Goal: Find specific page/section: Find specific page/section

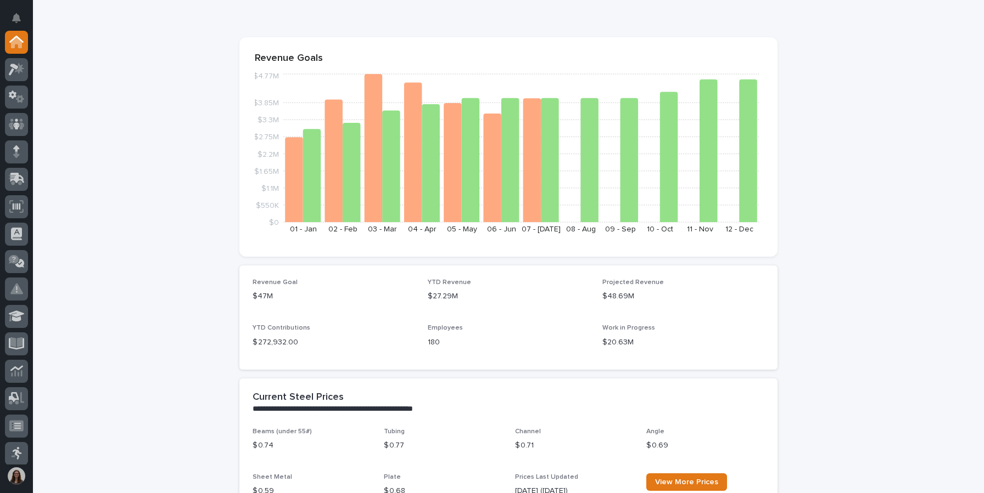
scroll to position [113, 0]
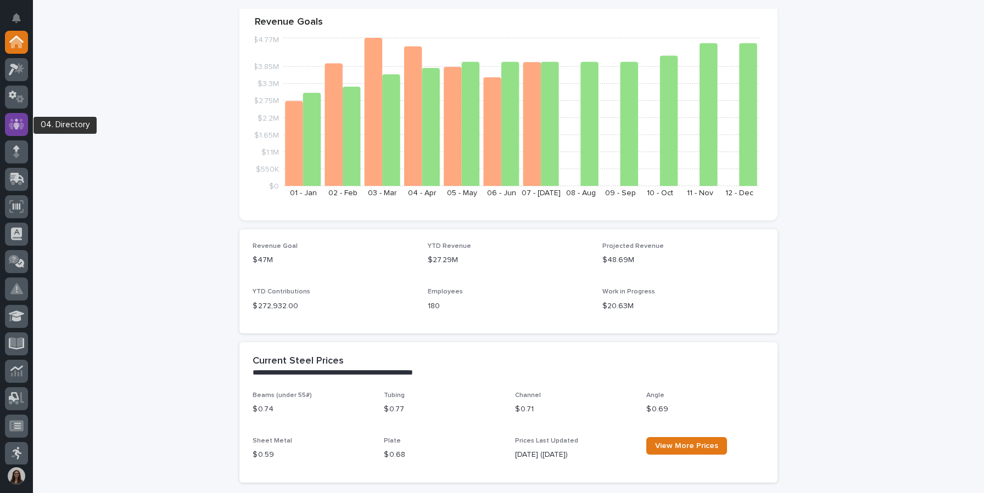
click at [13, 121] on icon at bounding box center [17, 124] width 16 height 13
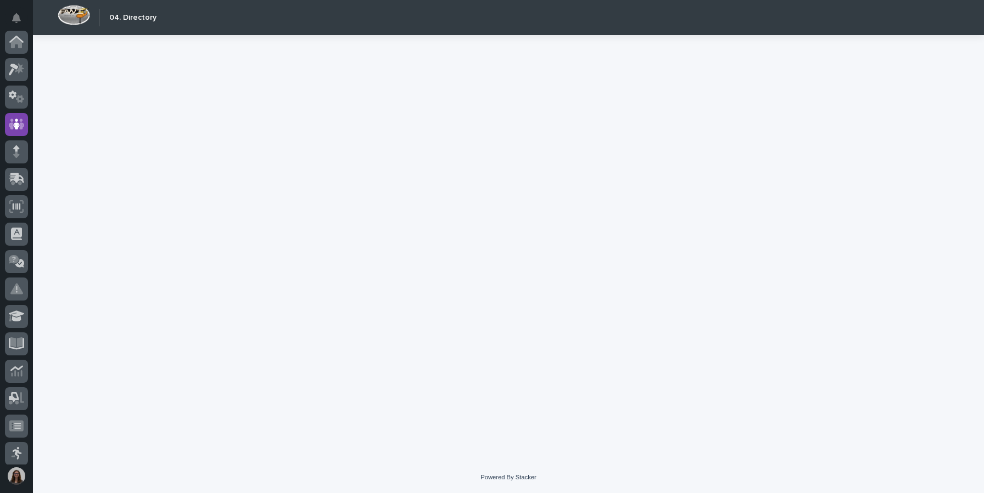
scroll to position [82, 0]
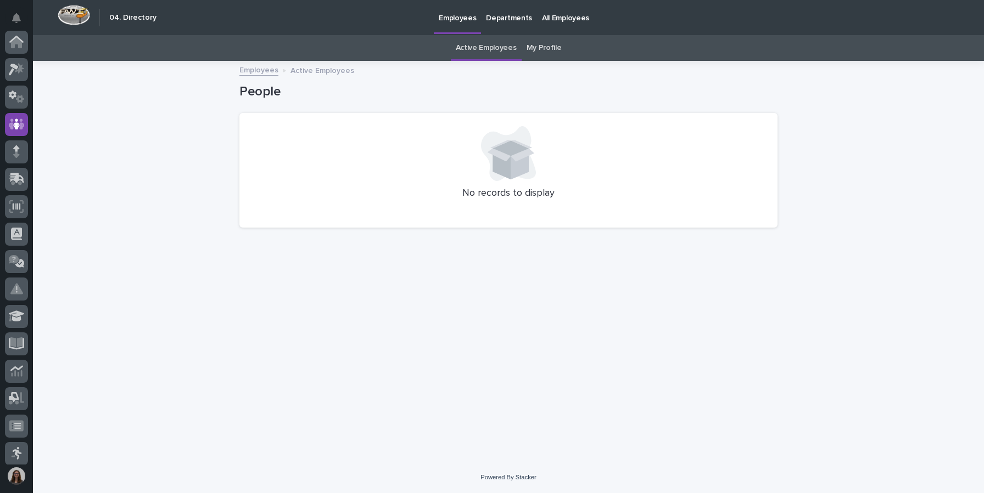
scroll to position [82, 0]
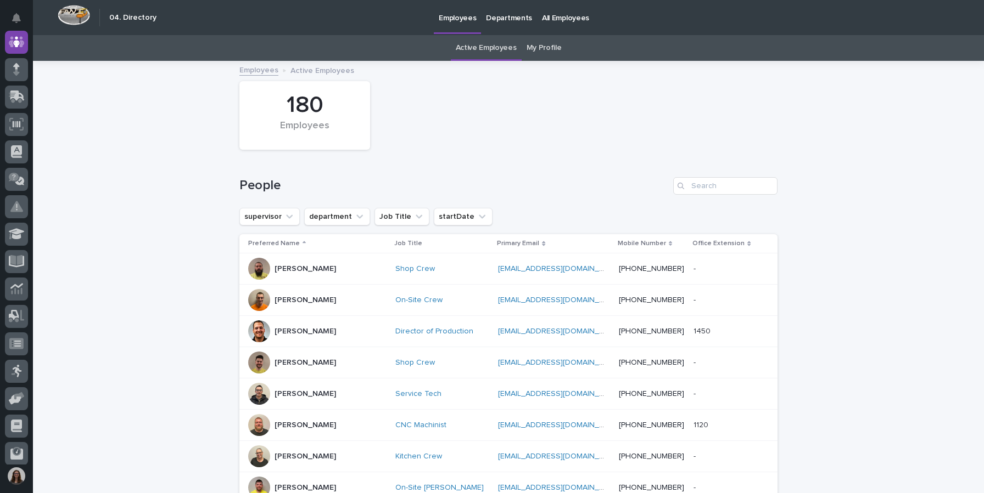
click at [494, 27] on link "Departments" at bounding box center [509, 17] width 56 height 34
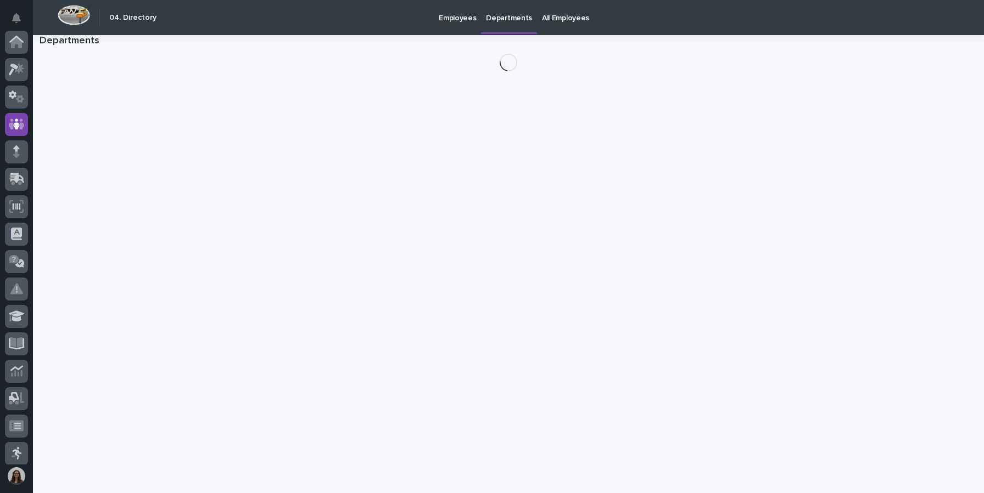
scroll to position [82, 0]
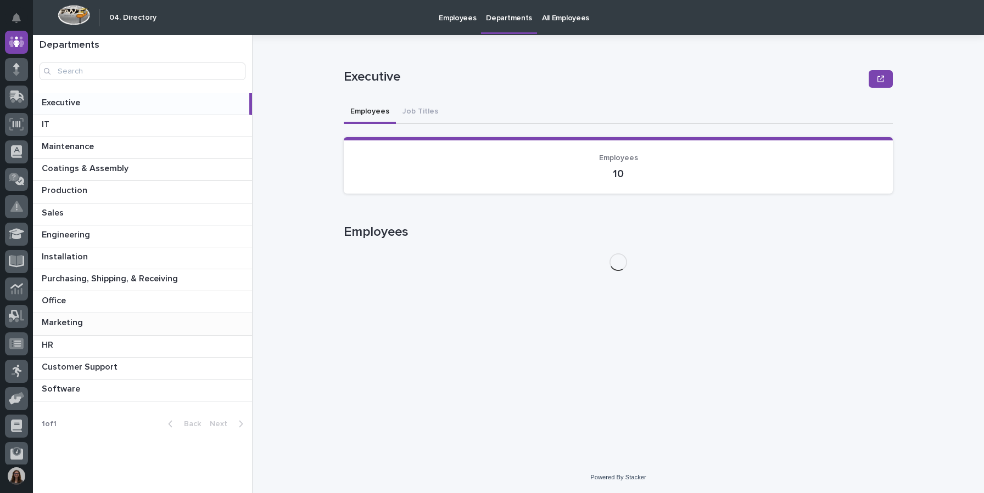
click at [144, 333] on div "Marketing Marketing" at bounding box center [142, 323] width 219 height 21
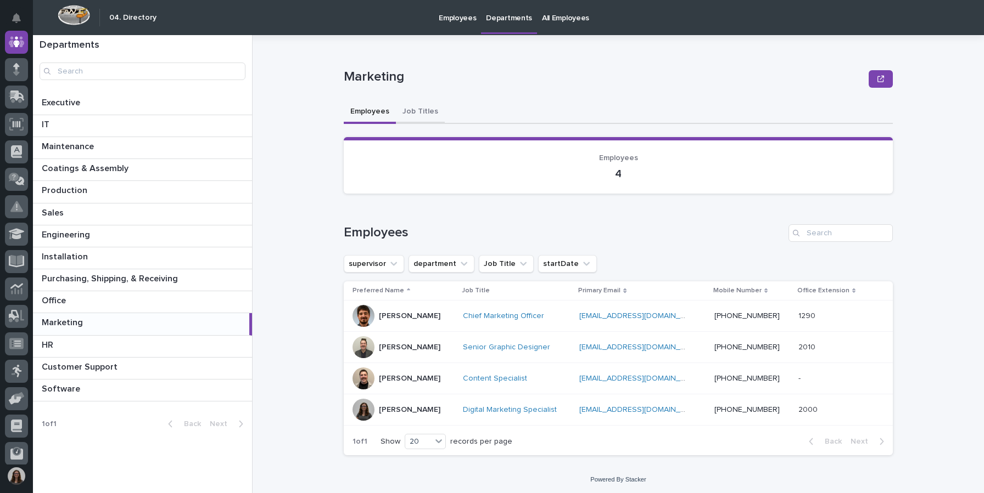
click at [428, 115] on button "Job Titles" at bounding box center [420, 112] width 49 height 23
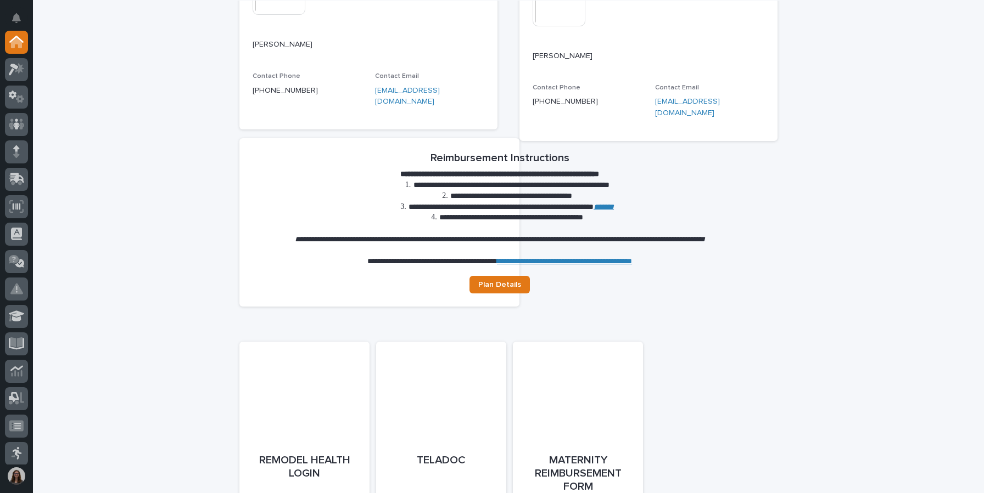
scroll to position [296, 0]
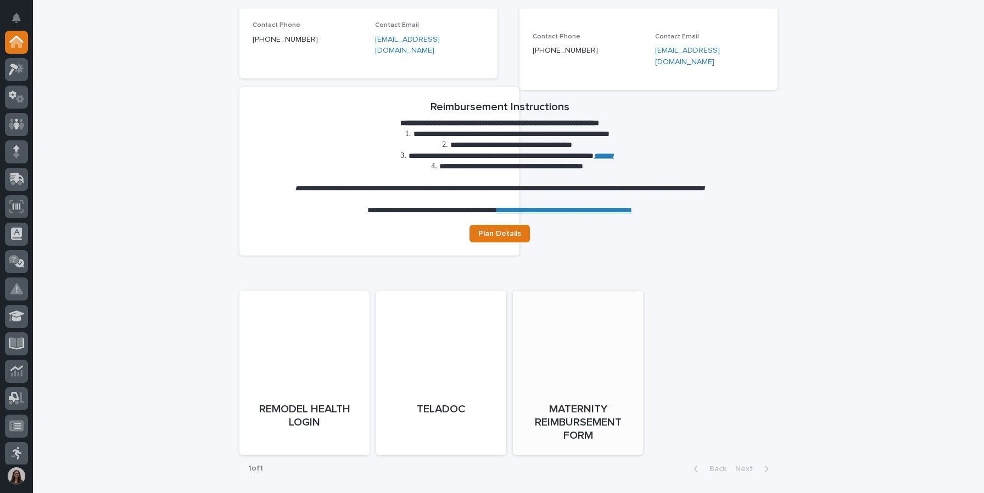
click at [565, 340] on link "Open" at bounding box center [578, 384] width 130 height 165
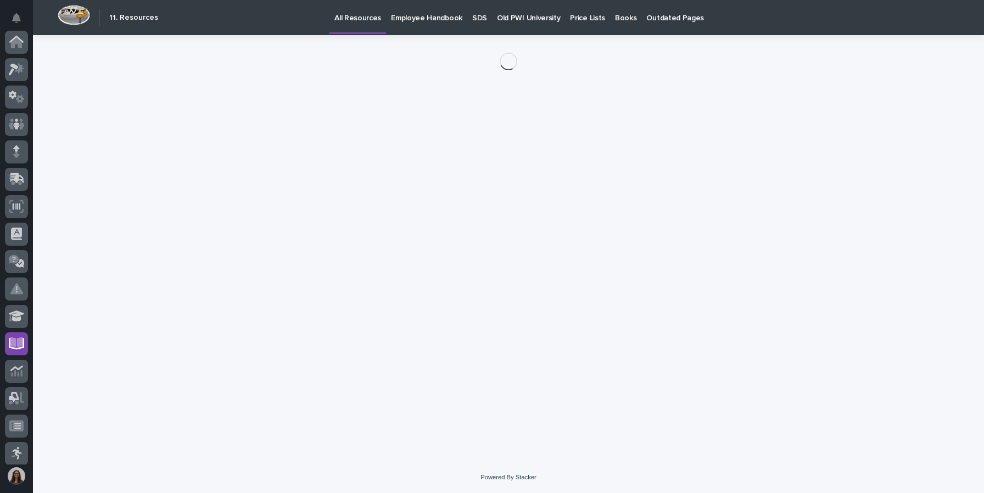
scroll to position [169, 0]
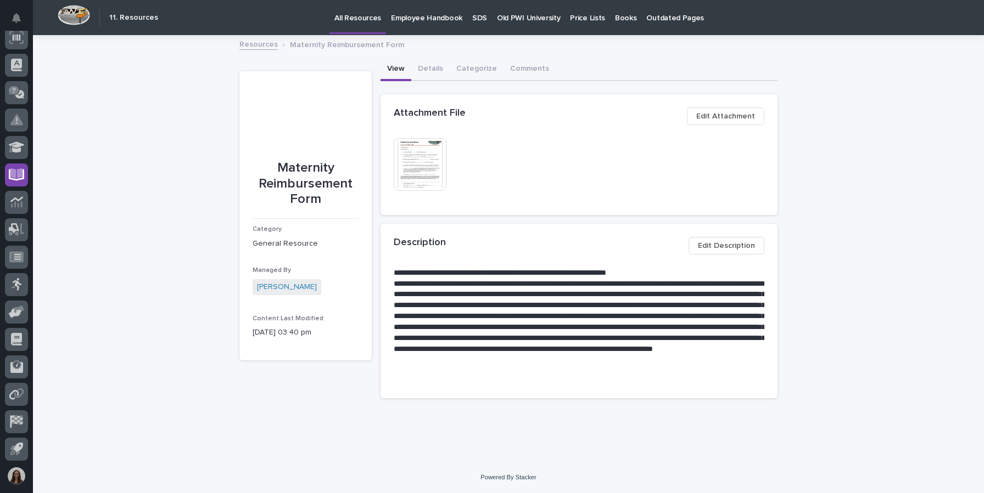
click at [433, 166] on img at bounding box center [420, 164] width 53 height 53
